Goal: Information Seeking & Learning: Learn about a topic

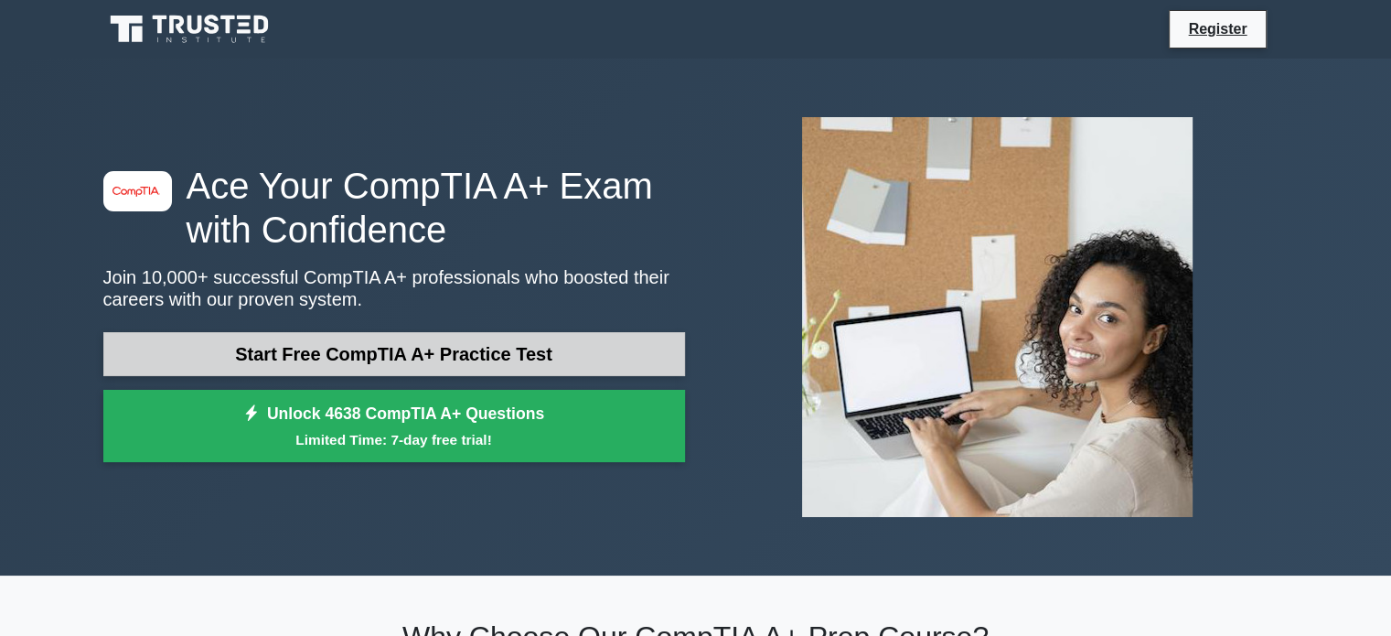
click at [474, 363] on link "Start Free CompTIA A+ Practice Test" at bounding box center [394, 354] width 582 height 44
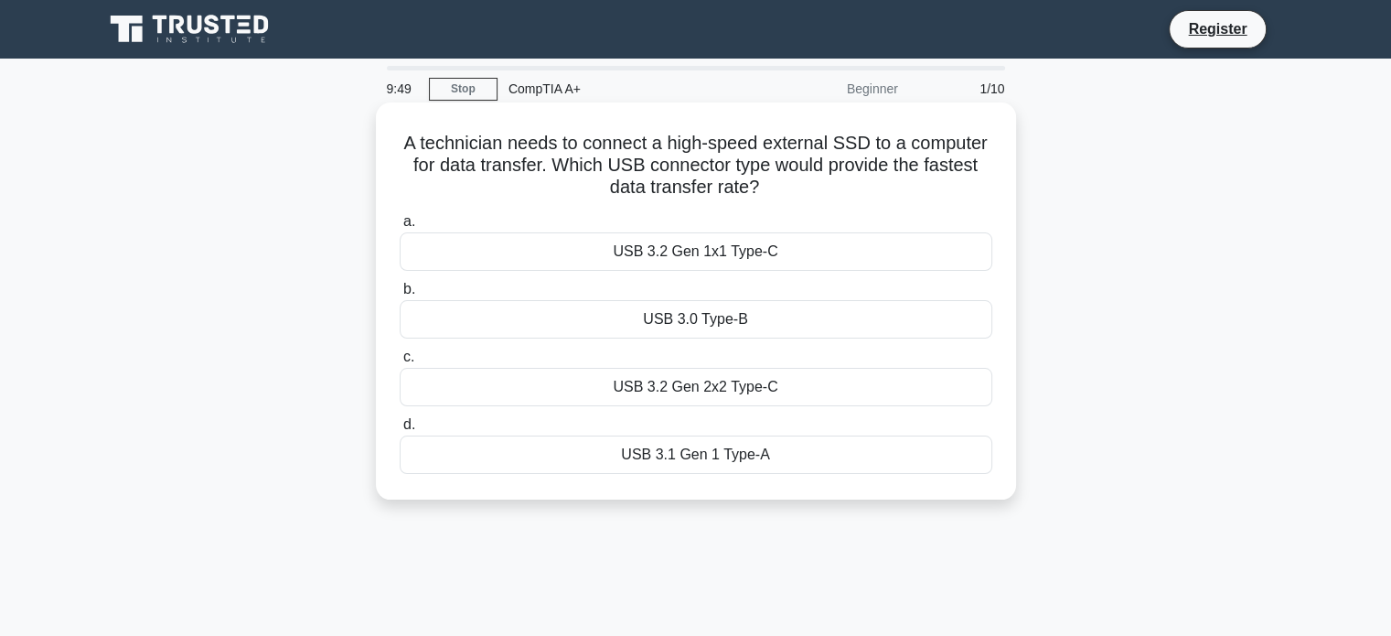
click at [753, 254] on div "USB 3.2 Gen 1x1 Type-C" at bounding box center [696, 251] width 593 height 38
click at [400, 228] on input "a. USB 3.2 Gen 1x1 Type-C" at bounding box center [400, 222] width 0 height 12
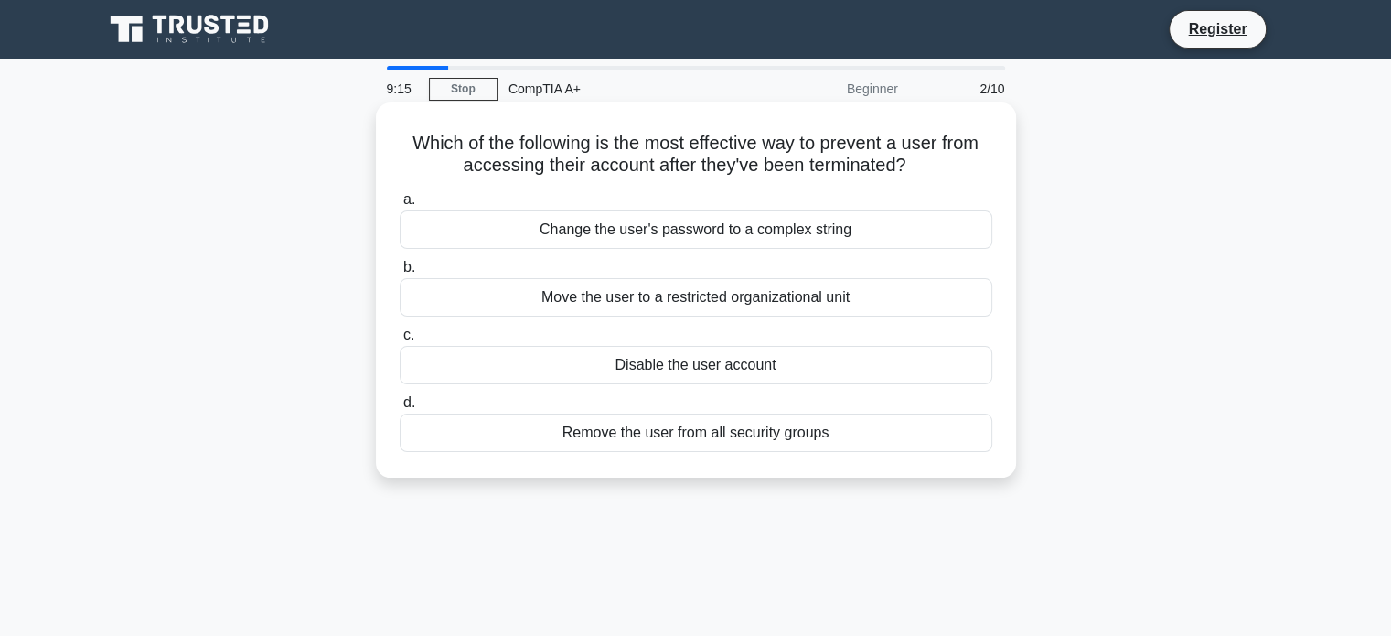
click at [742, 365] on div "Disable the user account" at bounding box center [696, 365] width 593 height 38
click at [400, 341] on input "c. Disable the user account" at bounding box center [400, 335] width 0 height 12
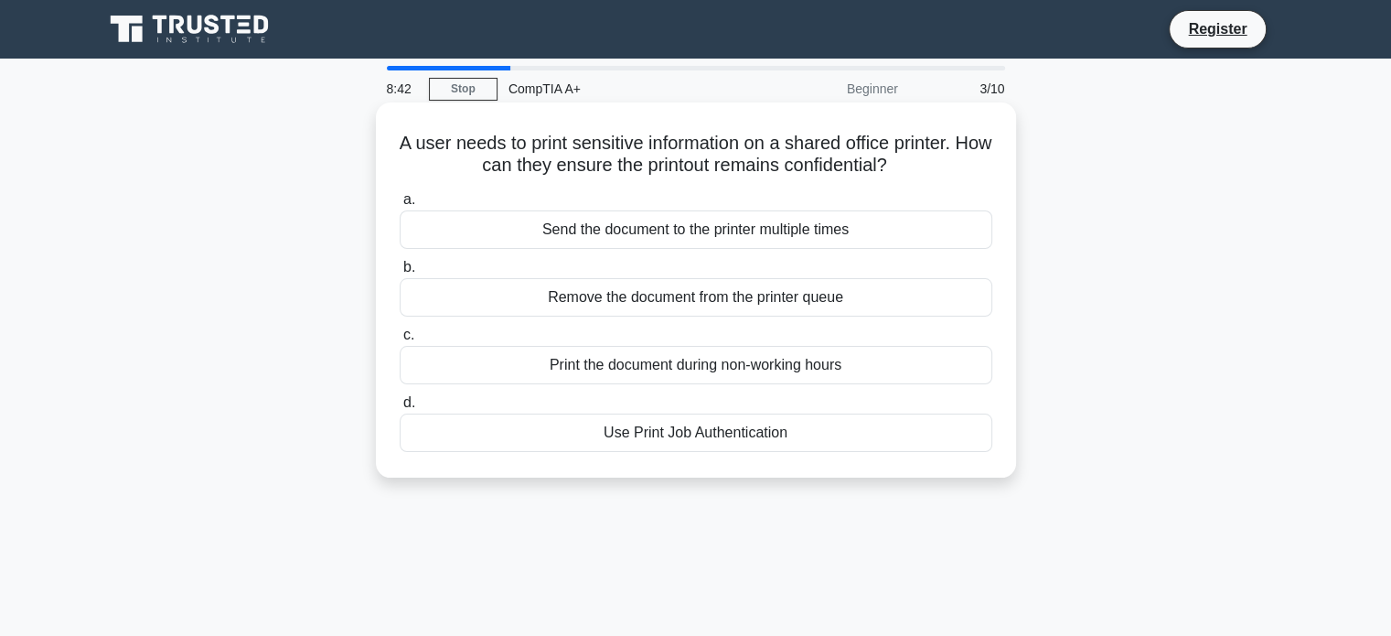
drag, startPoint x: 765, startPoint y: 372, endPoint x: 846, endPoint y: 403, distance: 86.3
click at [846, 403] on div "a. Send the document to the printer multiple times b. Remove the document from …" at bounding box center [696, 320] width 614 height 271
click at [748, 433] on div "Use Print Job Authentication" at bounding box center [696, 432] width 593 height 38
click at [400, 409] on input "d. Use Print Job Authentication" at bounding box center [400, 403] width 0 height 12
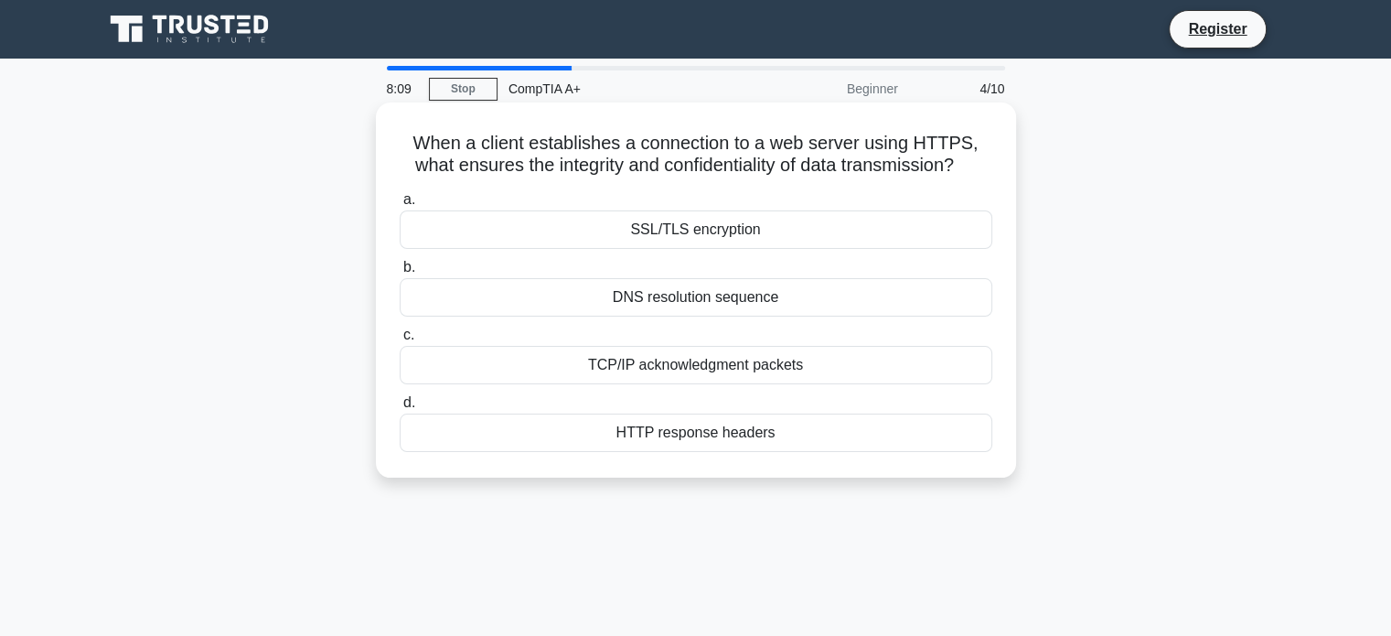
click at [729, 233] on div "SSL/TLS encryption" at bounding box center [696, 229] width 593 height 38
click at [400, 206] on input "a. SSL/TLS encryption" at bounding box center [400, 200] width 0 height 12
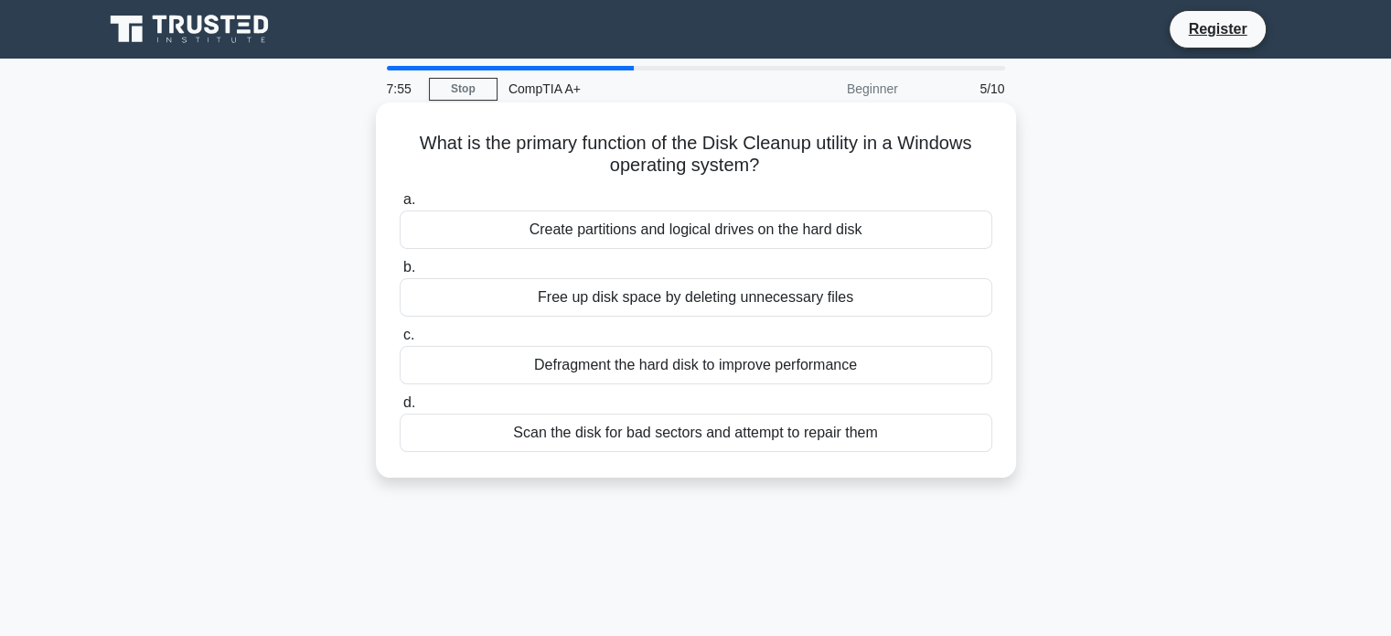
click at [777, 303] on div "Free up disk space by deleting unnecessary files" at bounding box center [696, 297] width 593 height 38
click at [400, 273] on input "b. Free up disk space by deleting unnecessary files" at bounding box center [400, 268] width 0 height 12
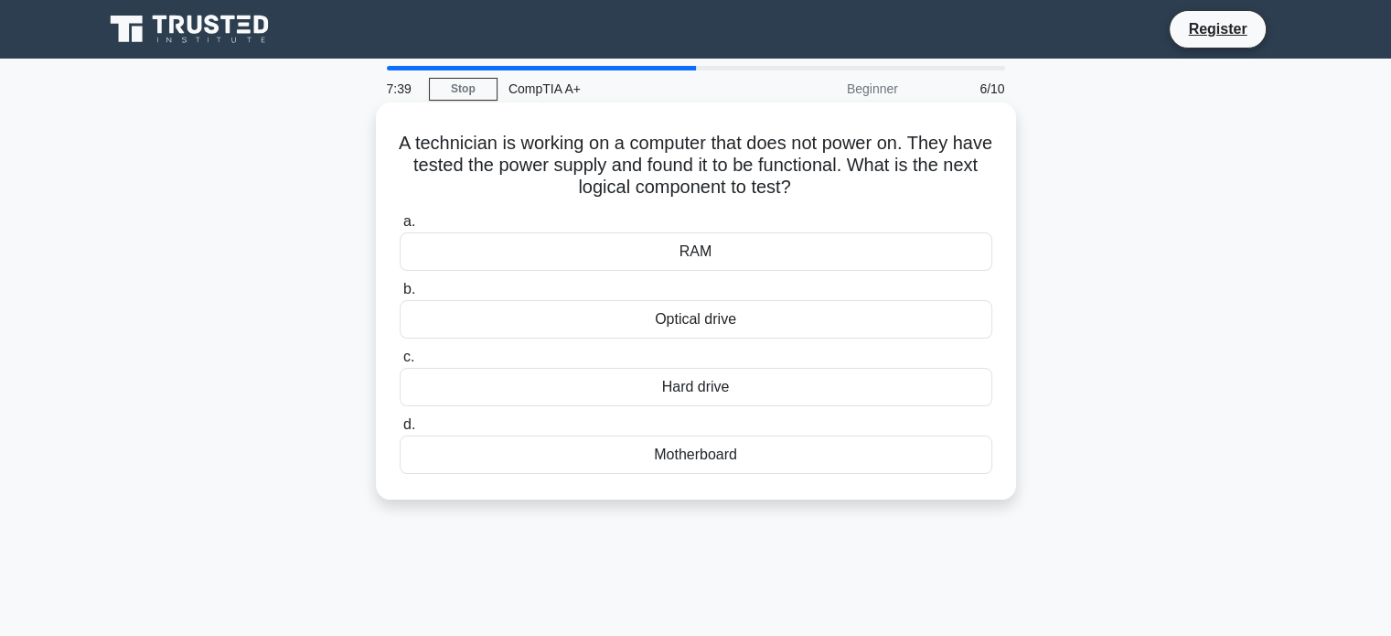
click at [715, 255] on div "RAM" at bounding box center [696, 251] width 593 height 38
click at [400, 228] on input "a. RAM" at bounding box center [400, 222] width 0 height 12
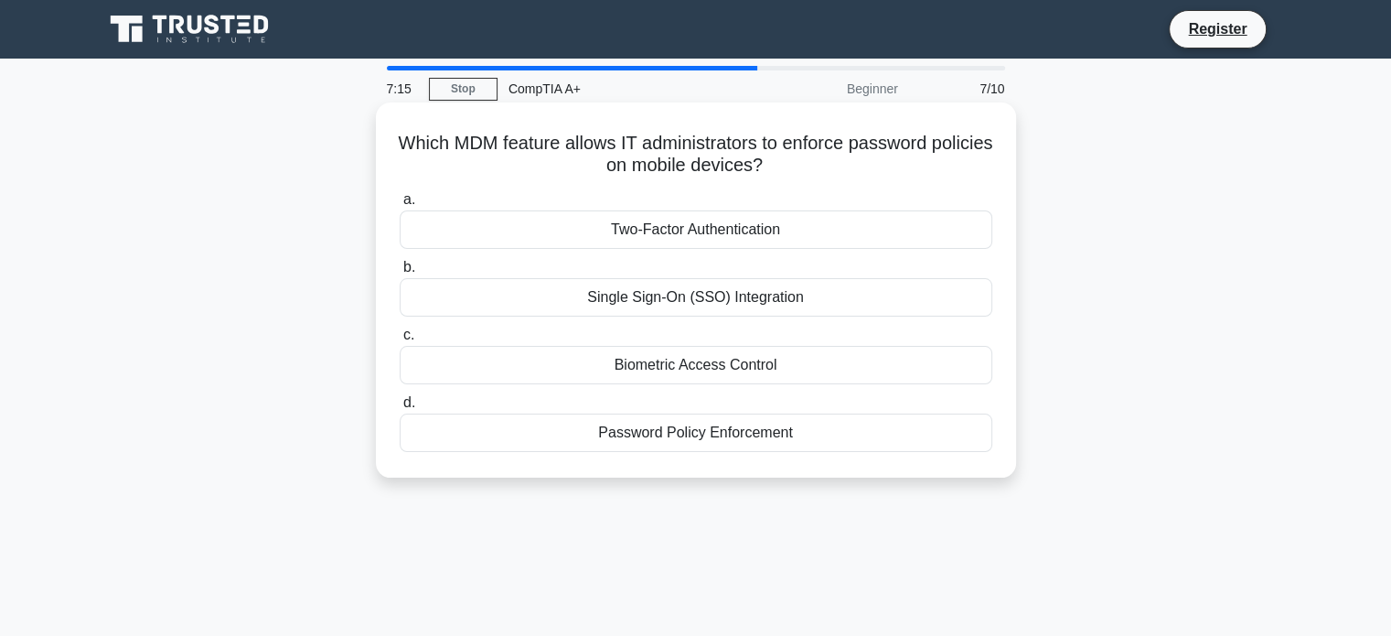
click at [727, 371] on div "Biometric Access Control" at bounding box center [696, 365] width 593 height 38
click at [400, 341] on input "c. Biometric Access Control" at bounding box center [400, 335] width 0 height 12
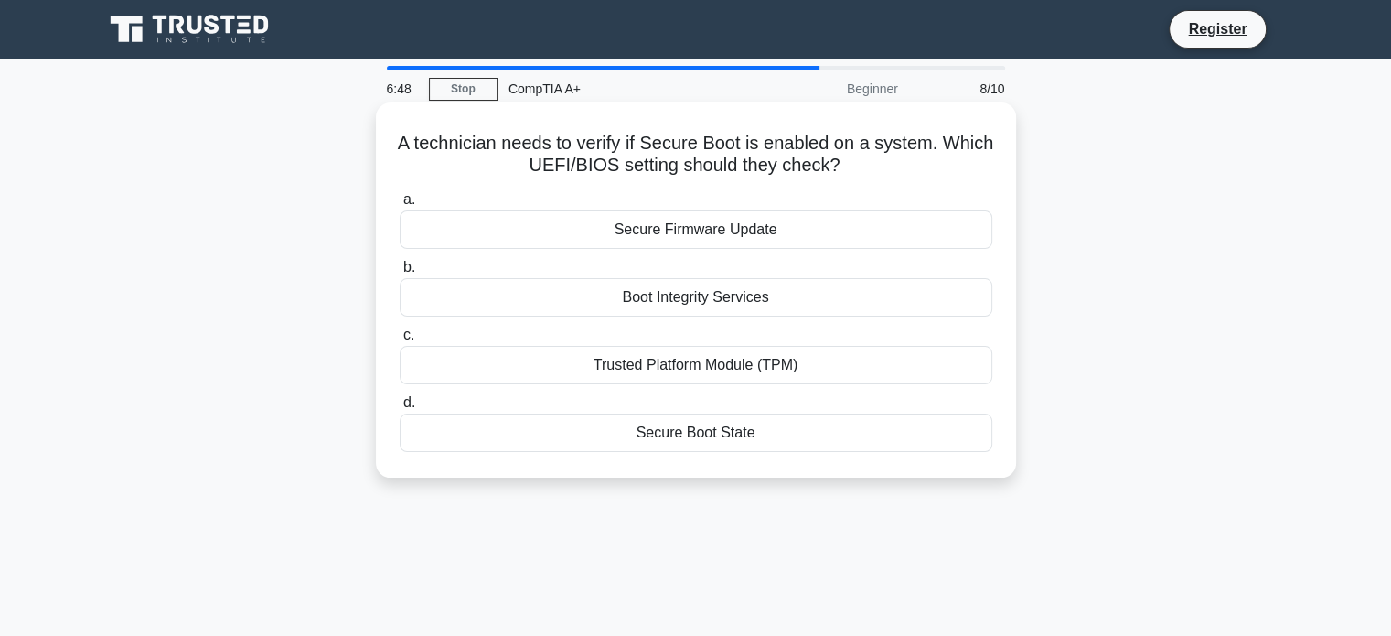
click at [736, 301] on div "Boot Integrity Services" at bounding box center [696, 297] width 593 height 38
click at [400, 273] on input "b. Boot Integrity Services" at bounding box center [400, 268] width 0 height 12
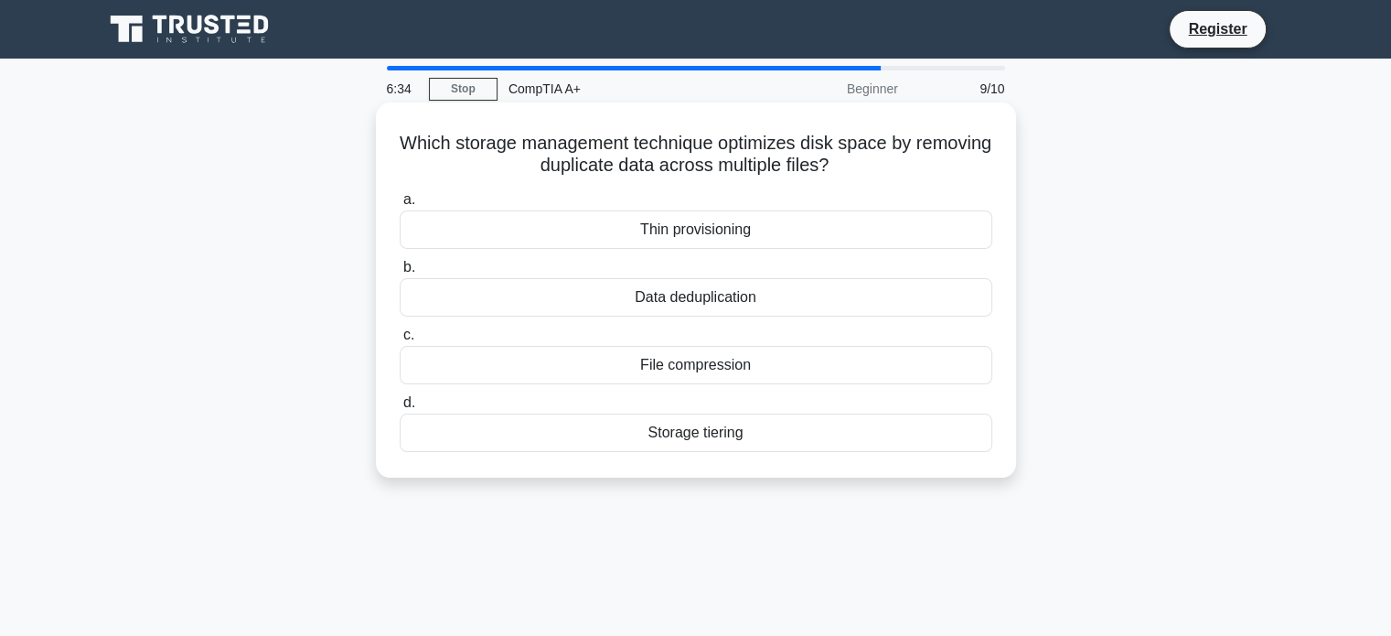
drag, startPoint x: 728, startPoint y: 360, endPoint x: 743, endPoint y: 328, distance: 35.2
click at [743, 328] on label "c. File compression" at bounding box center [696, 354] width 593 height 60
click at [753, 195] on label "a. Thin provisioning" at bounding box center [696, 218] width 593 height 60
click at [400, 195] on input "a. Thin provisioning" at bounding box center [400, 200] width 0 height 12
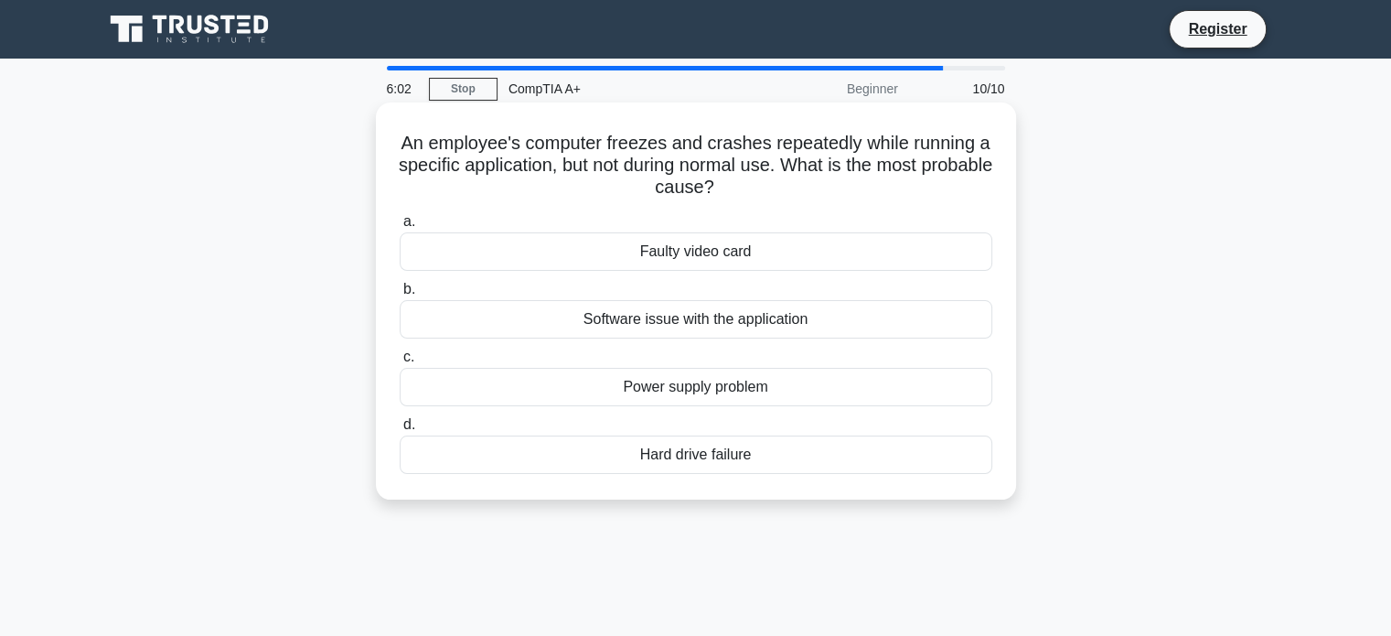
click at [693, 325] on div "Software issue with the application" at bounding box center [696, 319] width 593 height 38
click at [400, 295] on input "b. Software issue with the application" at bounding box center [400, 289] width 0 height 12
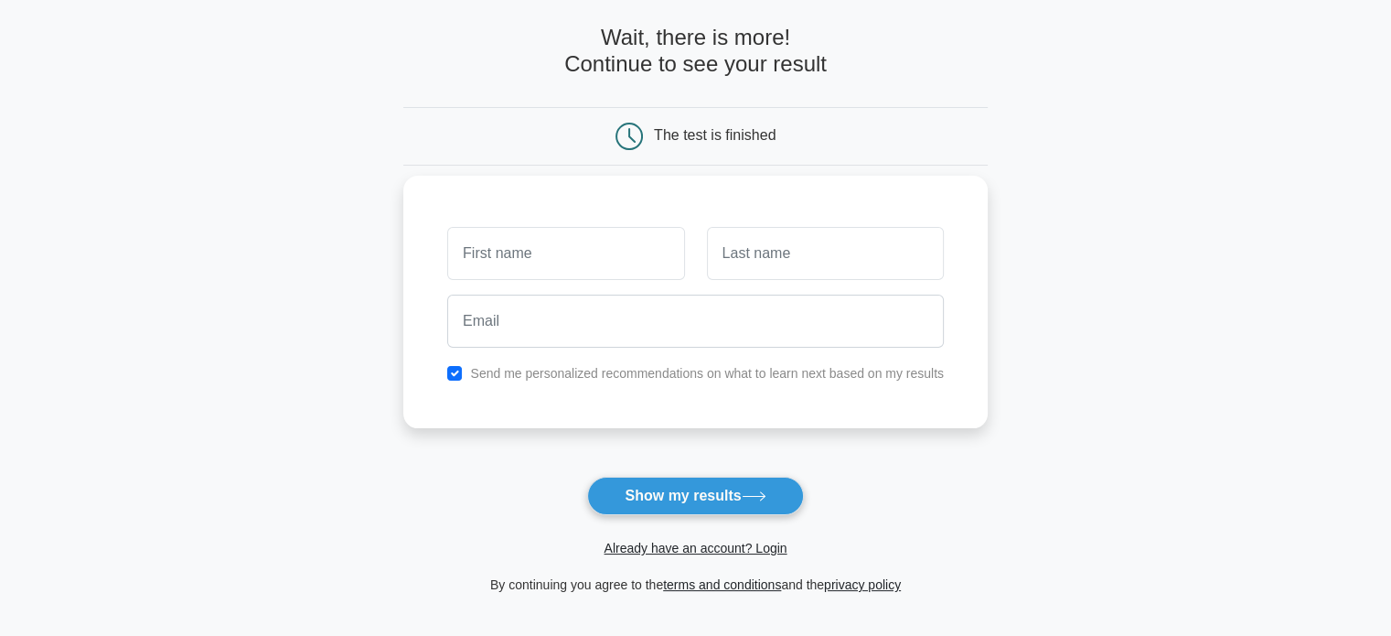
scroll to position [274, 0]
